Goal: Transaction & Acquisition: Purchase product/service

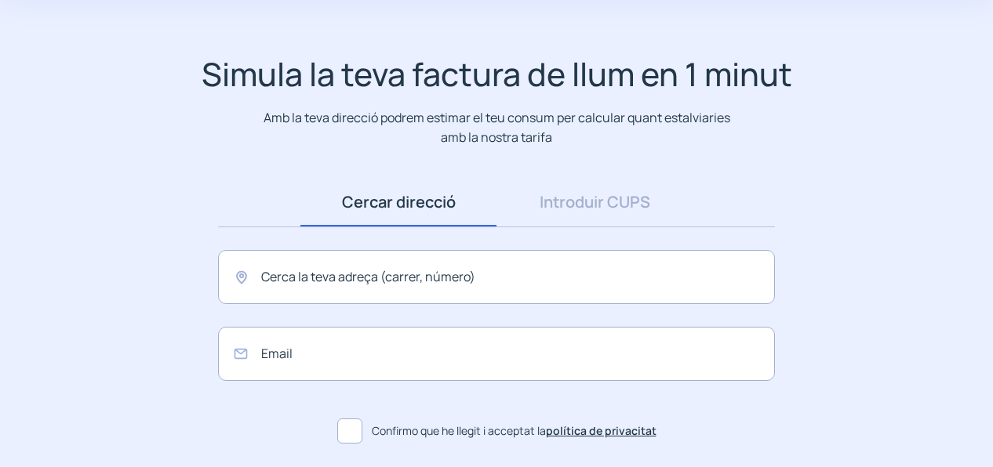
scroll to position [76, 0]
click at [323, 278] on input "text" at bounding box center [496, 276] width 557 height 54
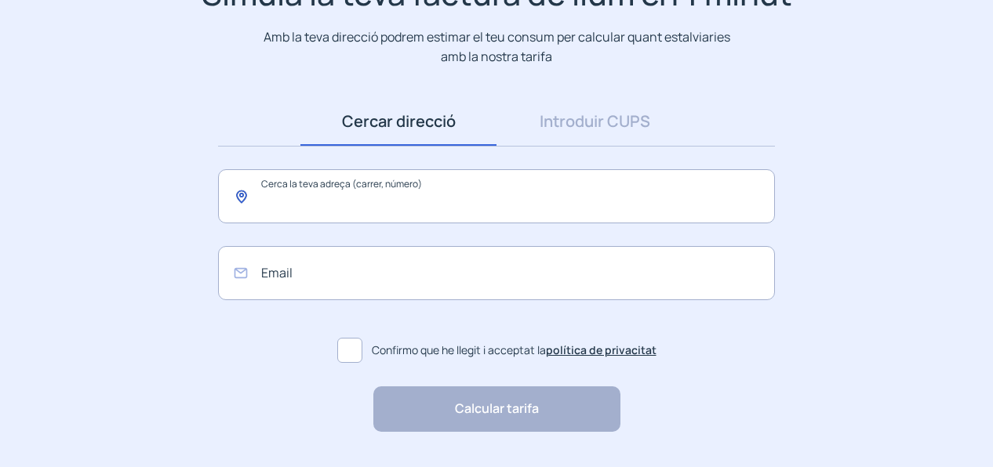
scroll to position [162, 0]
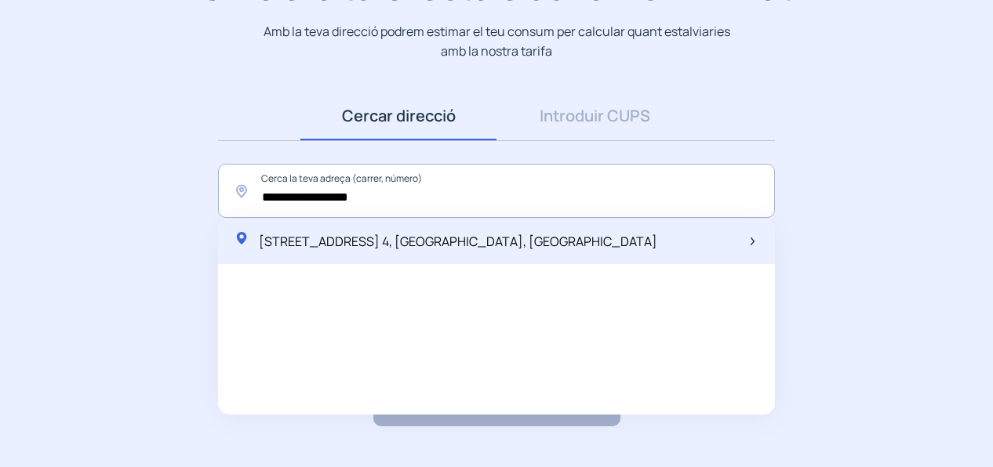
click at [375, 249] on span "[STREET_ADDRESS] 4, [GEOGRAPHIC_DATA], [GEOGRAPHIC_DATA]" at bounding box center [458, 241] width 398 height 17
type input "**********"
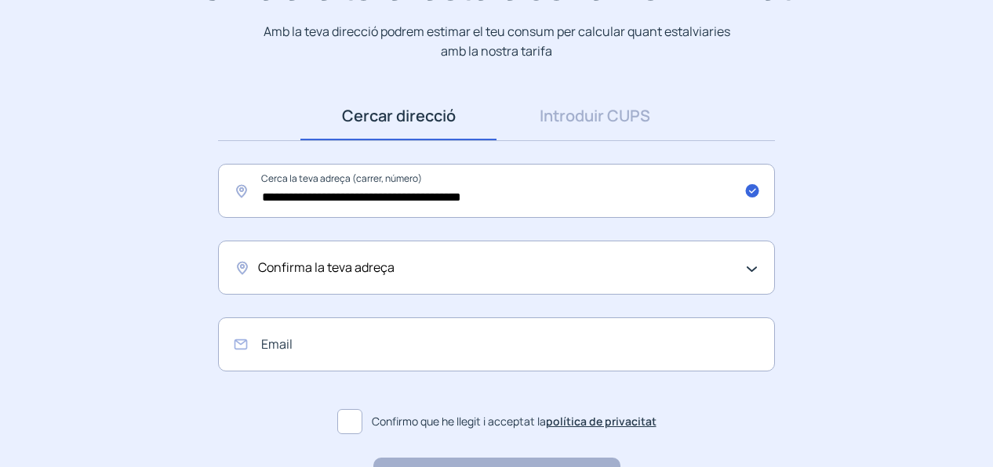
click at [751, 270] on div "Confirma la teva adreça" at bounding box center [496, 268] width 557 height 54
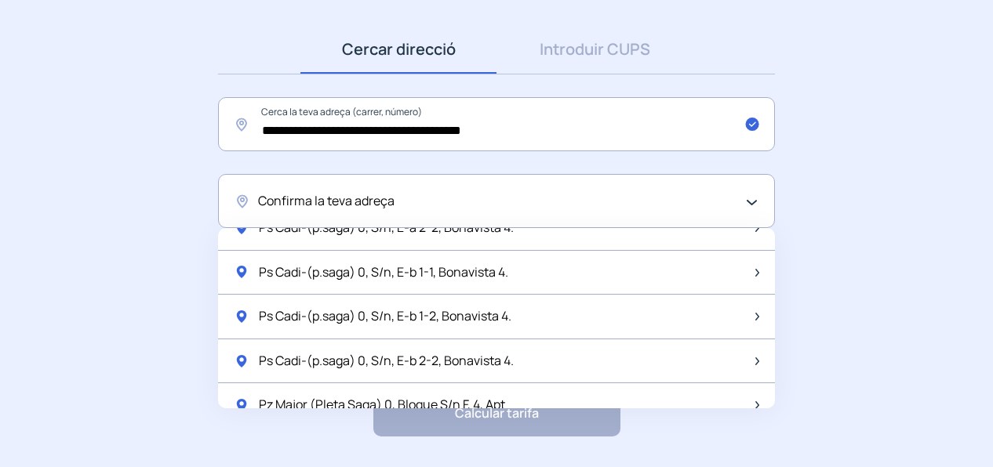
scroll to position [2068, 0]
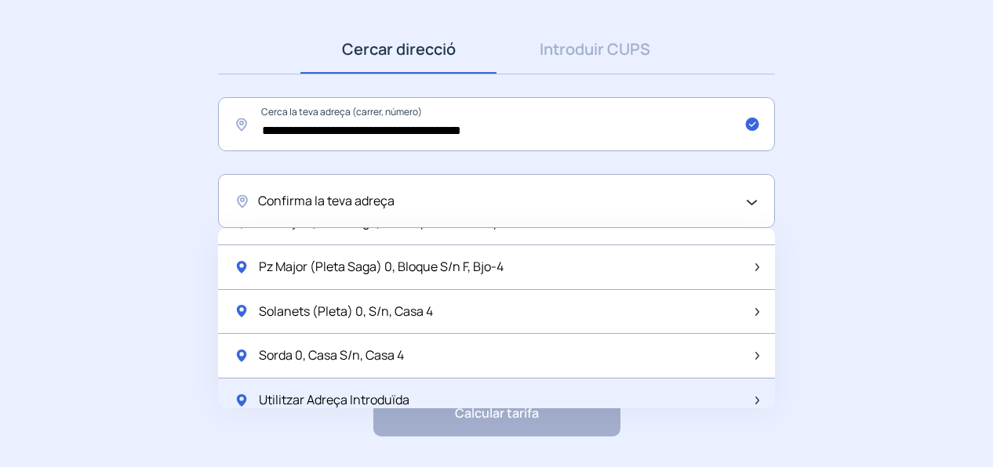
click at [403, 390] on span "Utilitzar Adreça Introduïda" at bounding box center [334, 400] width 151 height 20
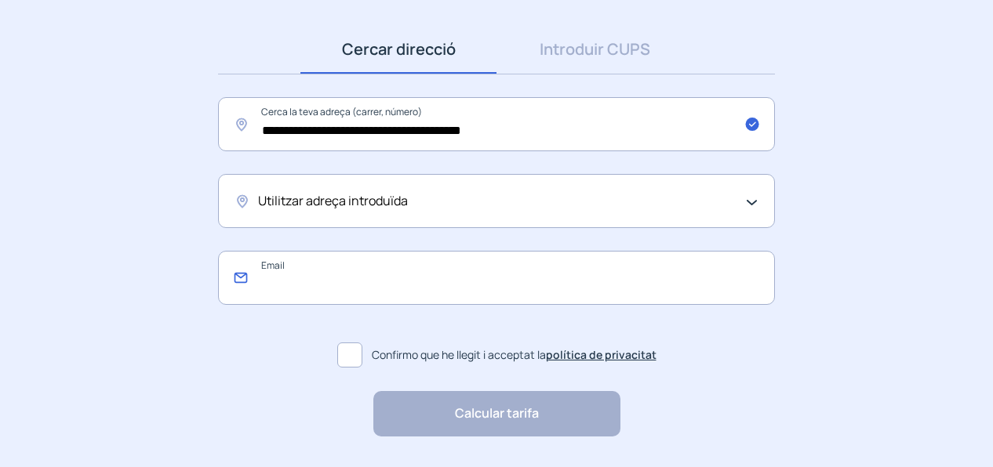
click at [329, 277] on input "email" at bounding box center [496, 278] width 557 height 54
type input "**********"
click at [352, 356] on span at bounding box center [349, 355] width 25 height 25
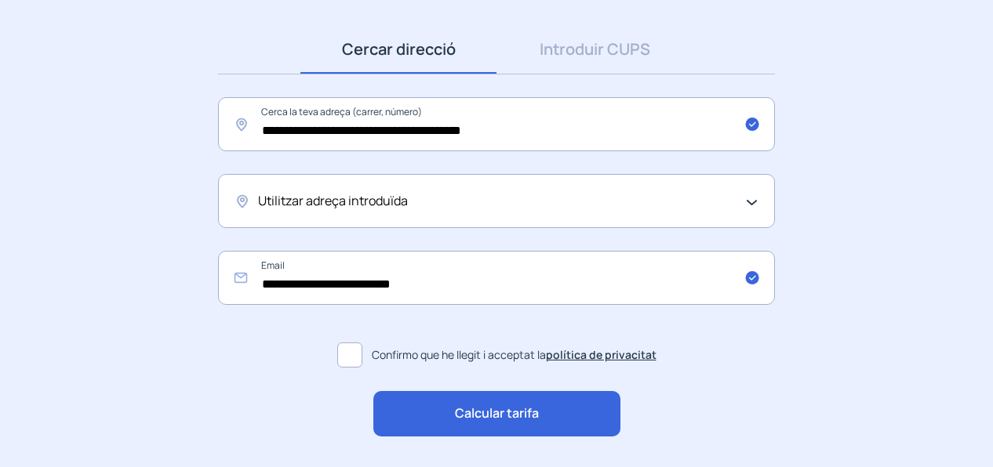
click at [521, 418] on span "Calcular tarifa" at bounding box center [497, 414] width 84 height 20
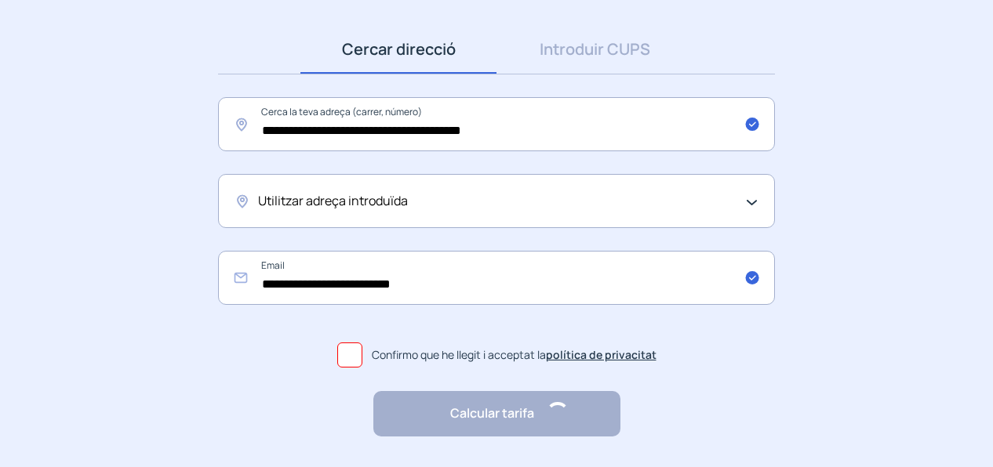
scroll to position [0, 0]
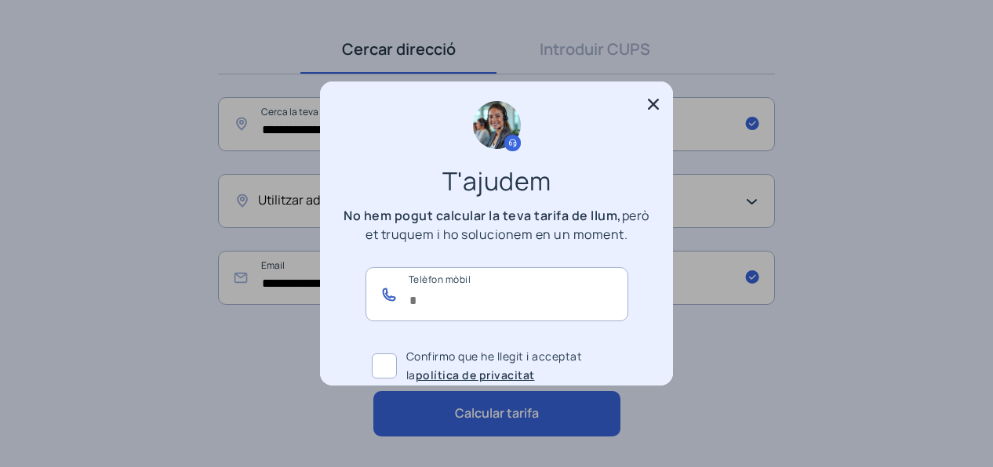
click at [488, 297] on input "text" at bounding box center [496, 294] width 263 height 54
type input "*********"
click at [383, 366] on span at bounding box center [384, 366] width 25 height 25
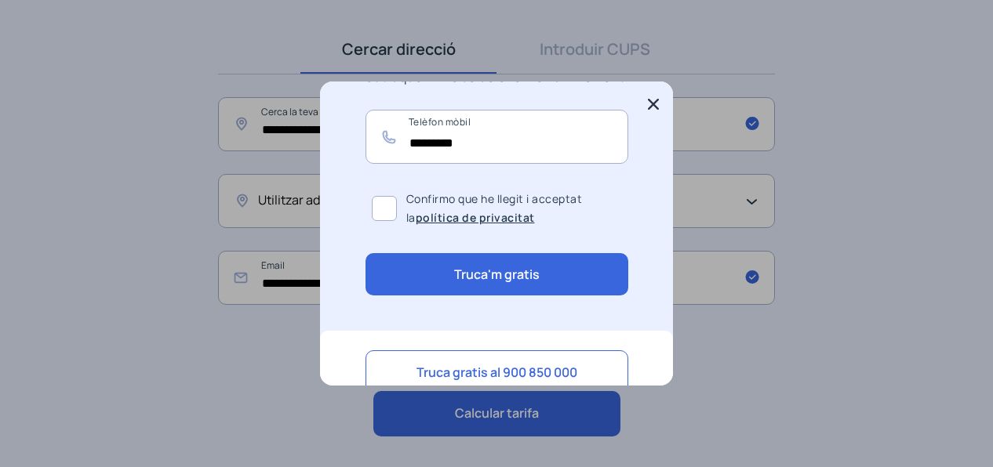
scroll to position [161, 0]
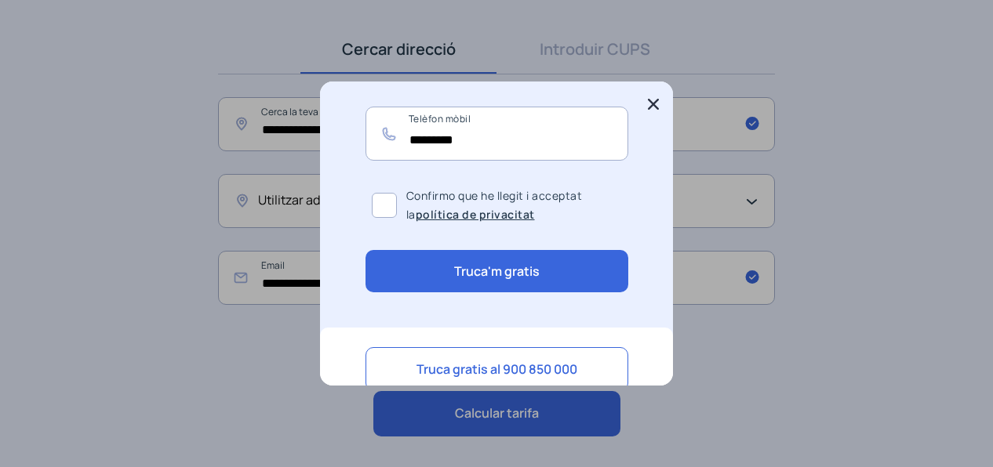
click at [517, 278] on button "Truca'm gratis" at bounding box center [496, 271] width 263 height 42
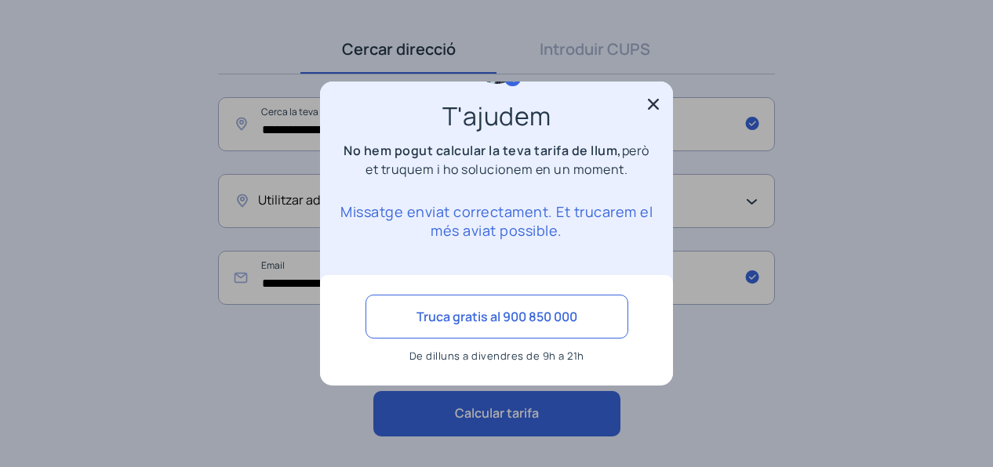
scroll to position [64, 0]
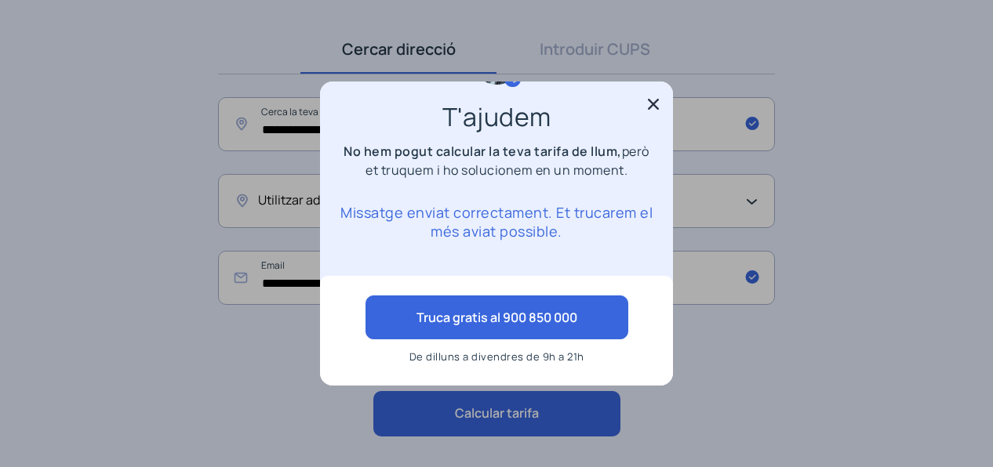
click at [508, 327] on button "Truca gratis al 900 850 000" at bounding box center [496, 318] width 263 height 44
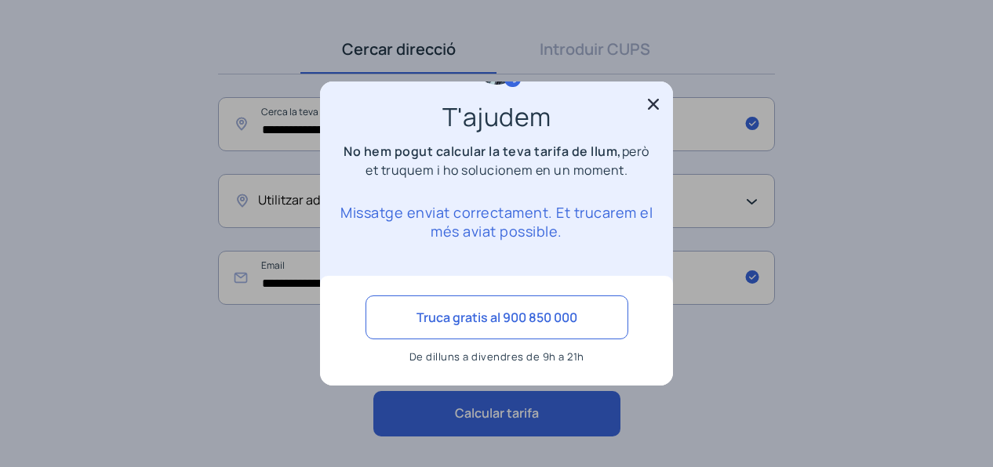
click at [655, 104] on icon at bounding box center [653, 104] width 16 height 16
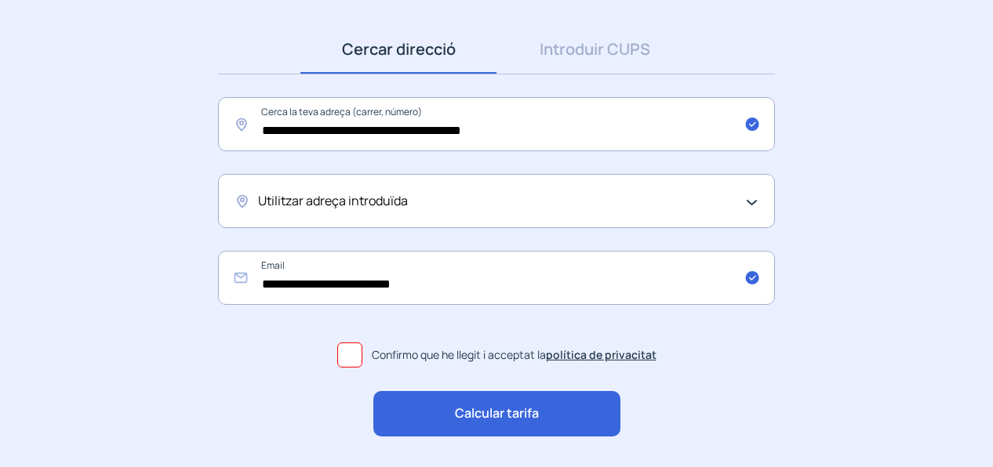
scroll to position [276, 0]
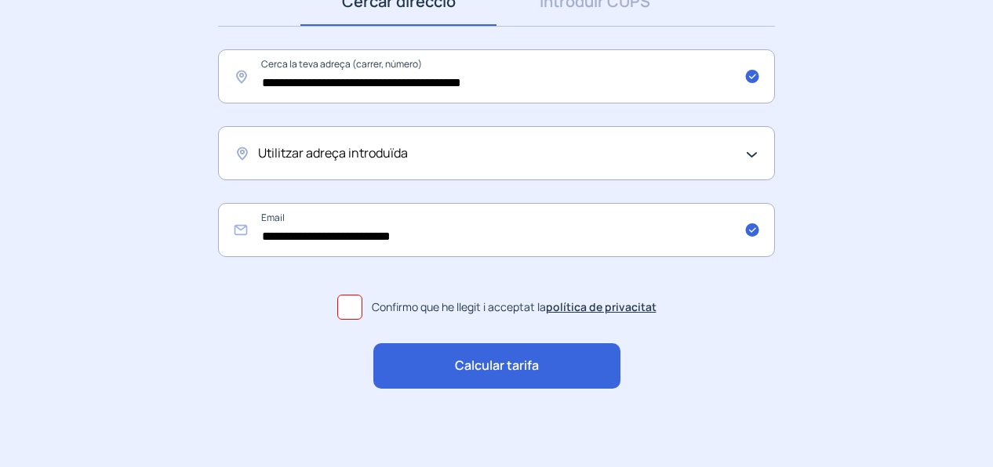
drag, startPoint x: 472, startPoint y: 367, endPoint x: 454, endPoint y: 372, distance: 18.8
click at [455, 372] on span "Calcular tarifa" at bounding box center [497, 366] width 84 height 20
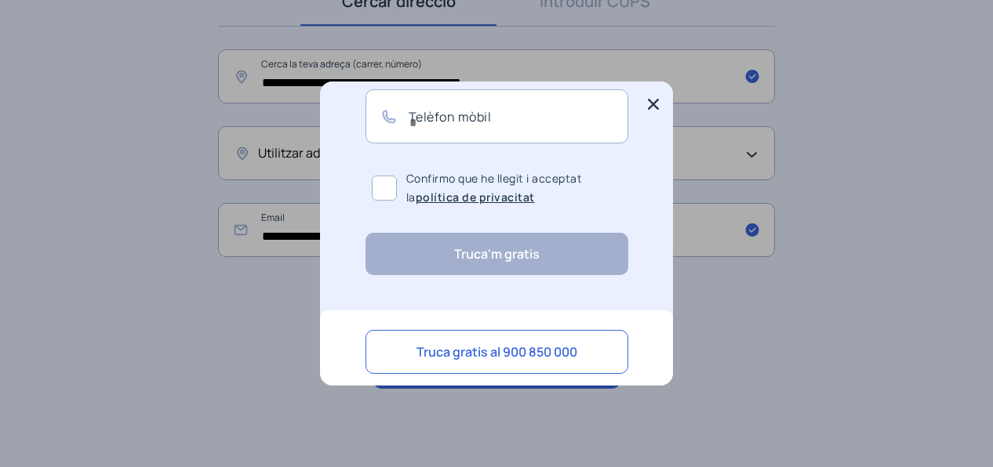
scroll to position [180, 0]
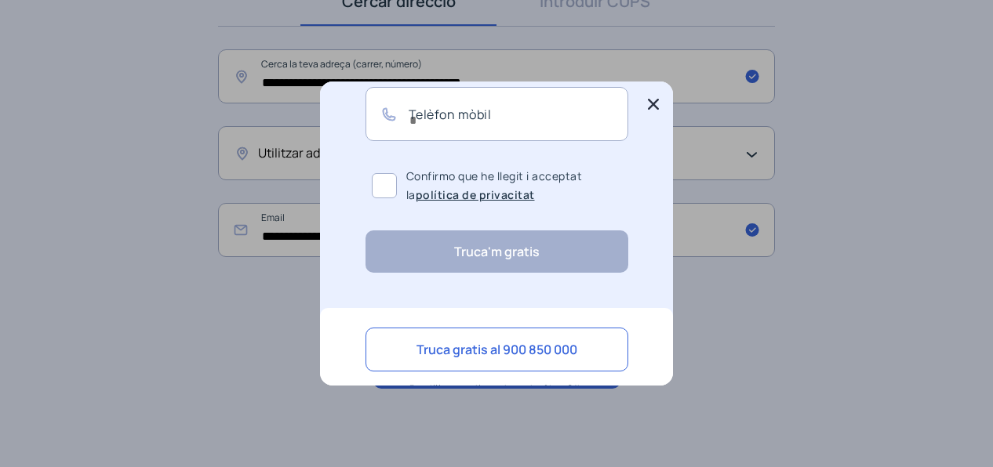
click at [659, 103] on icon at bounding box center [653, 104] width 16 height 16
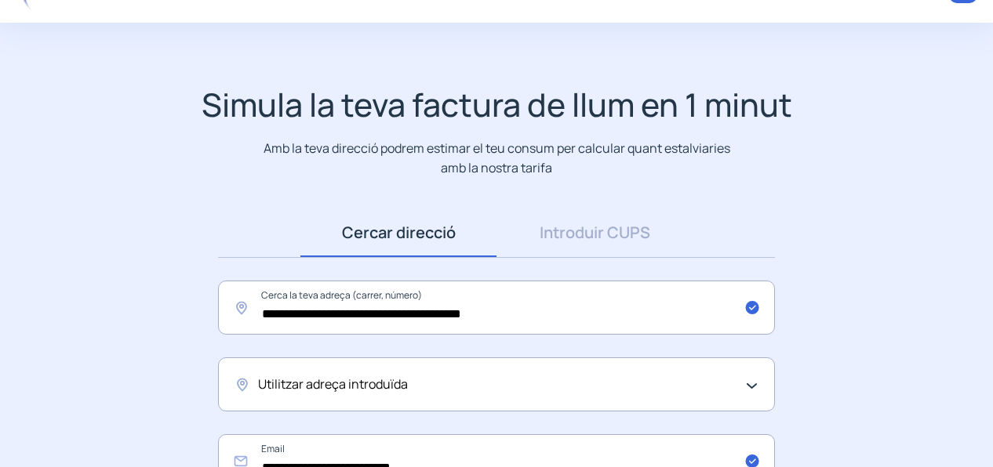
scroll to position [44, 0]
